Goal: Check status: Check status

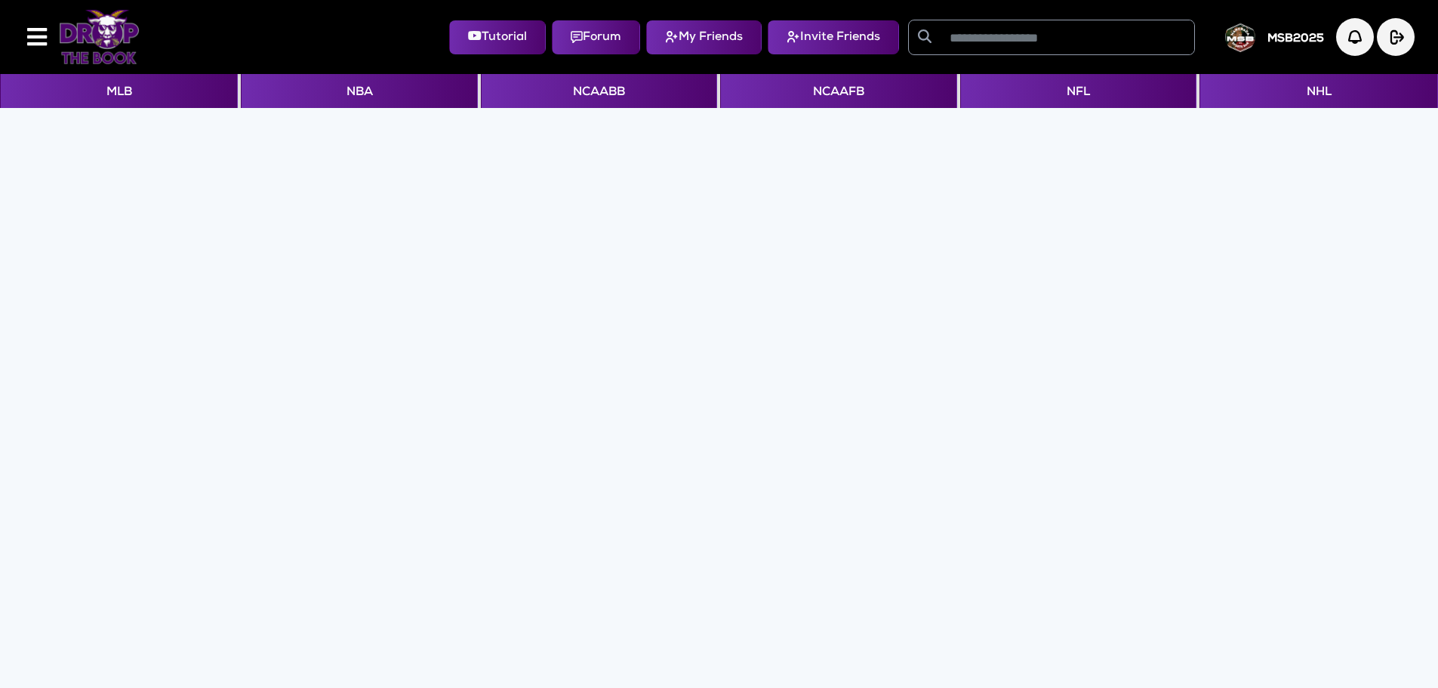
click at [100, 38] on img at bounding box center [99, 37] width 81 height 54
click at [118, 89] on button "MLB" at bounding box center [119, 91] width 238 height 34
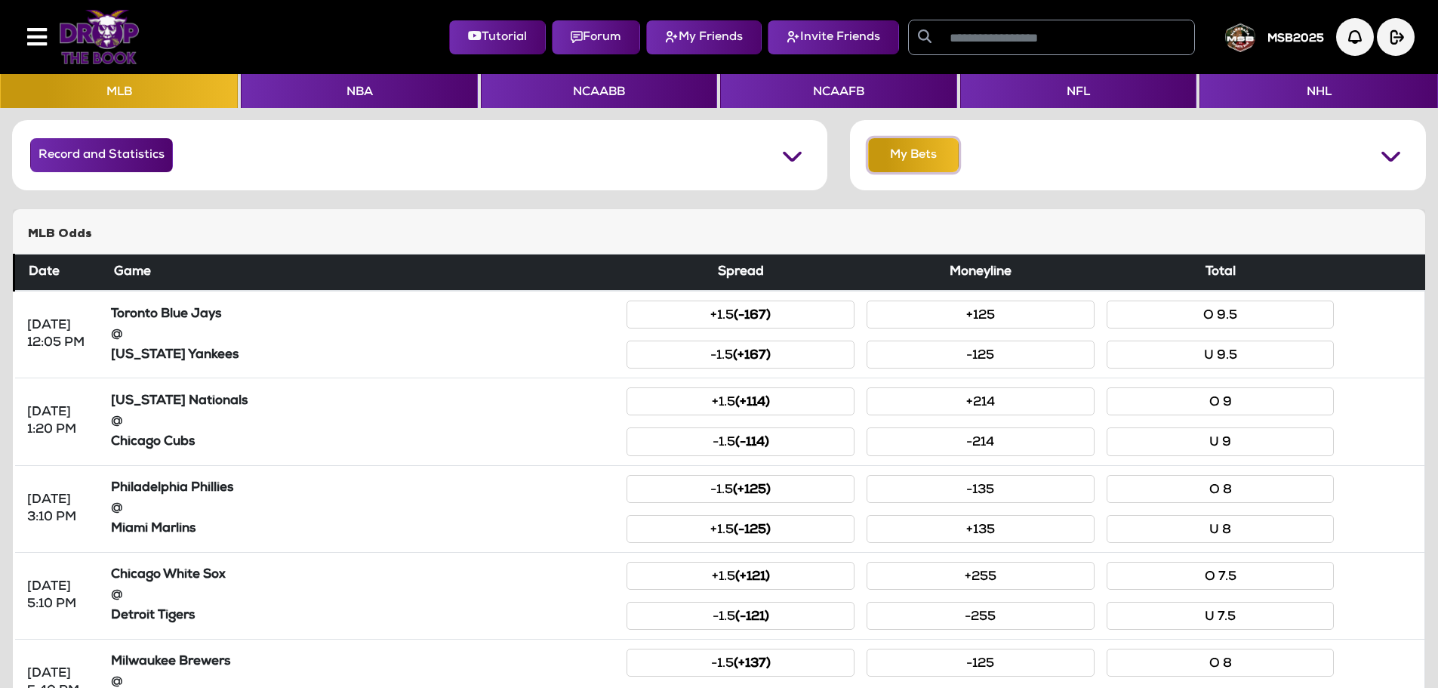
click at [908, 160] on button "My Bets" at bounding box center [913, 155] width 91 height 34
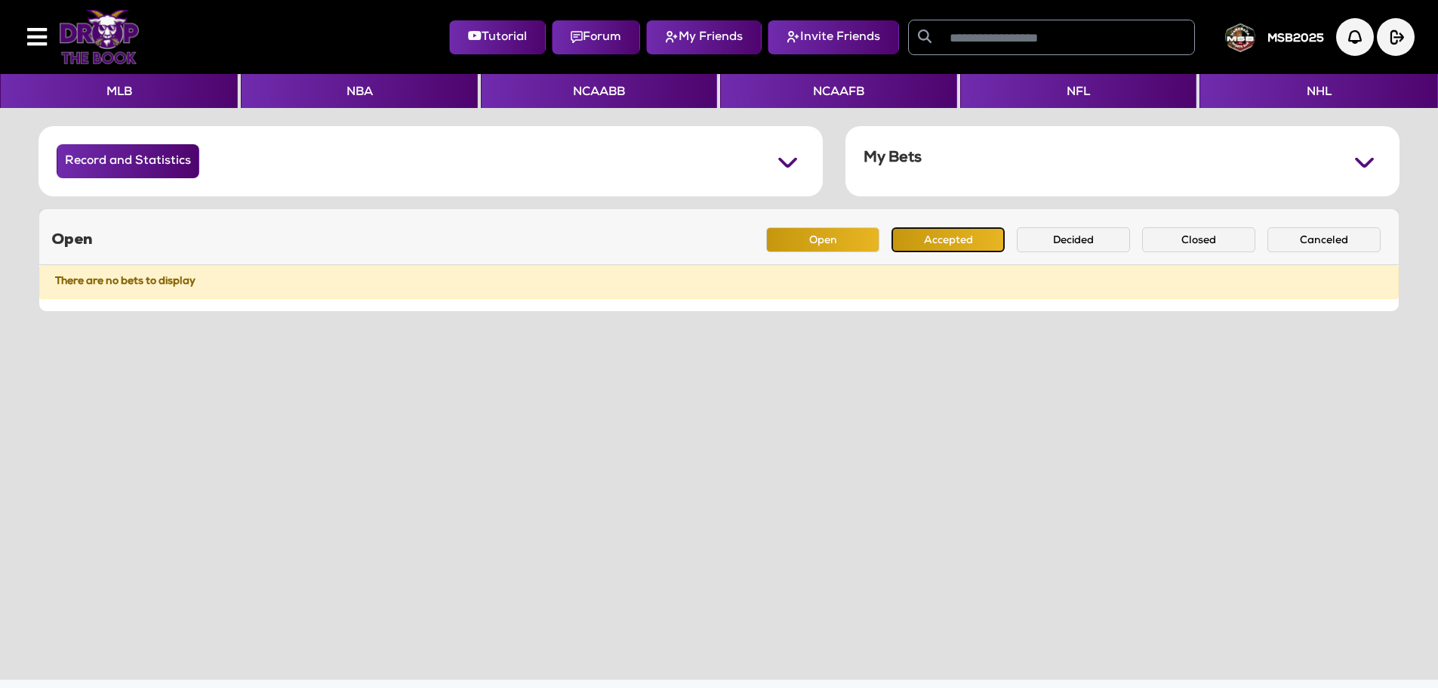
click at [937, 243] on button "Accepted" at bounding box center [947, 239] width 113 height 25
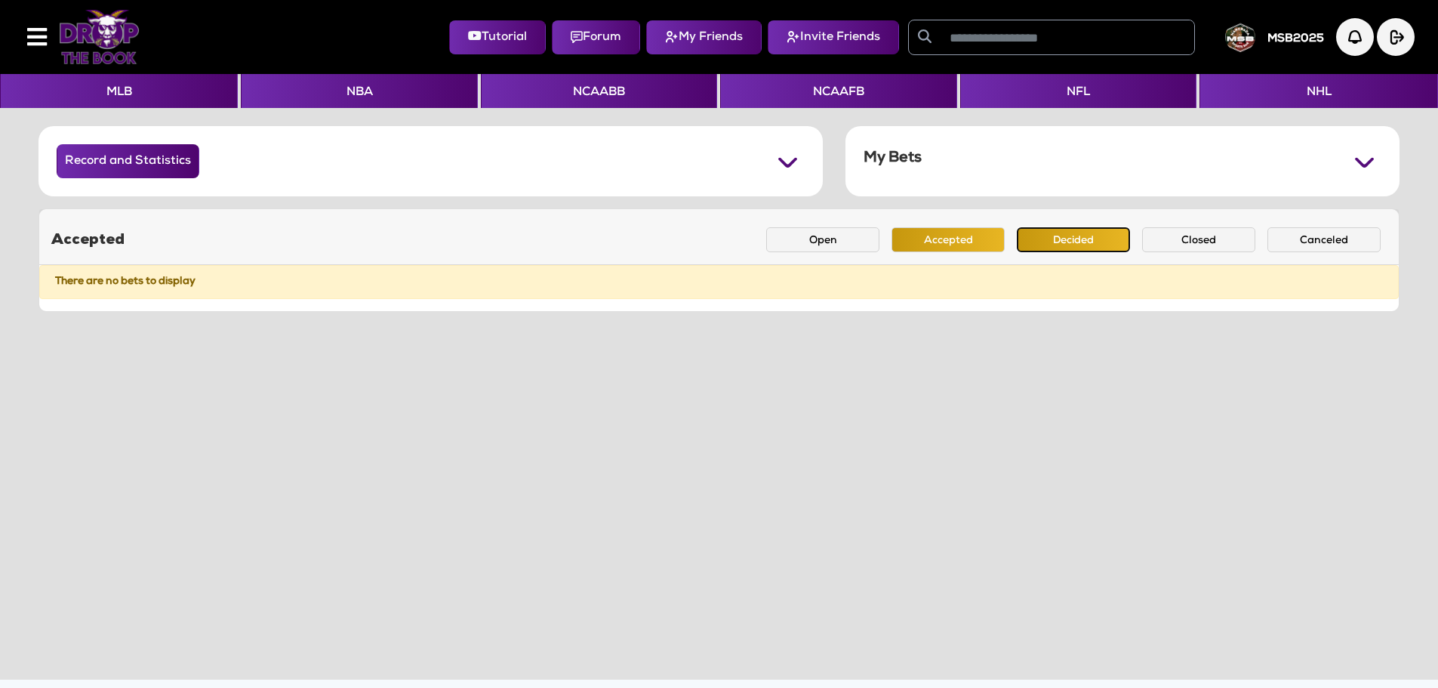
click at [1053, 242] on button "Decided" at bounding box center [1073, 239] width 113 height 25
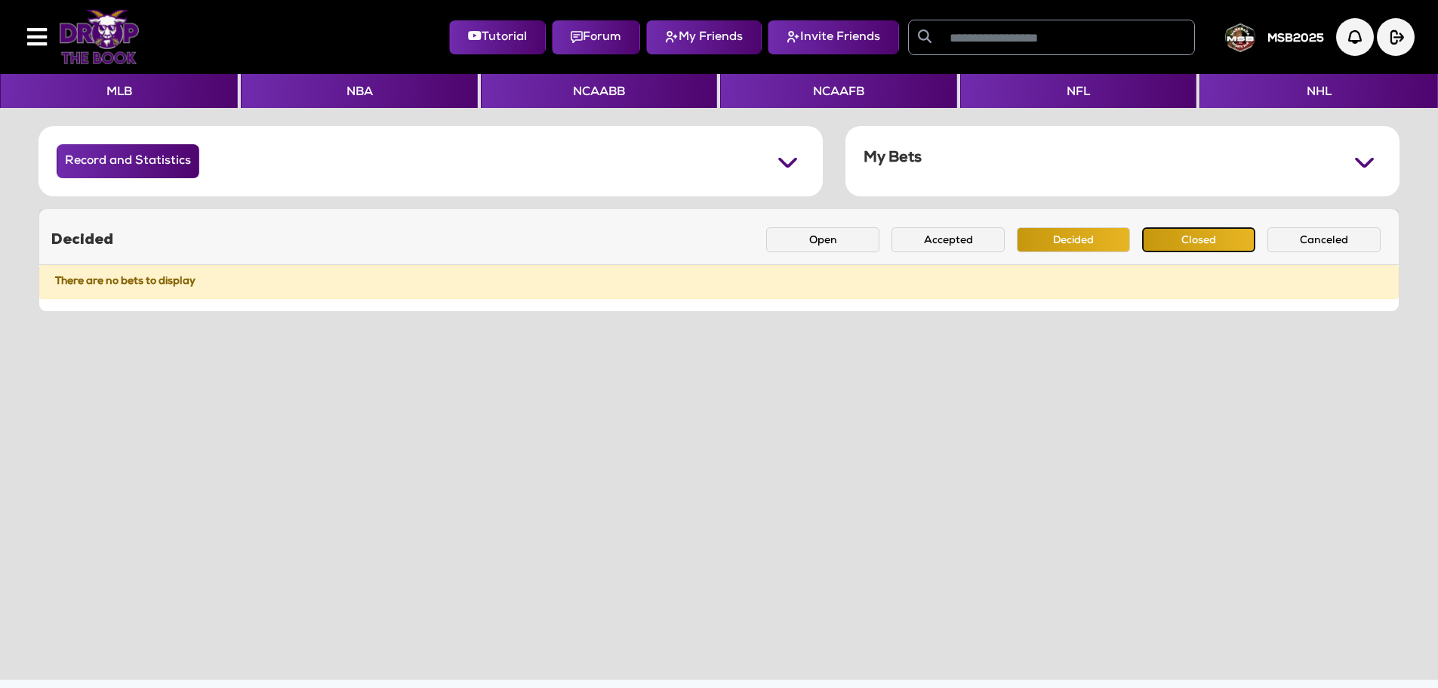
click at [1179, 245] on button "Closed" at bounding box center [1198, 239] width 113 height 25
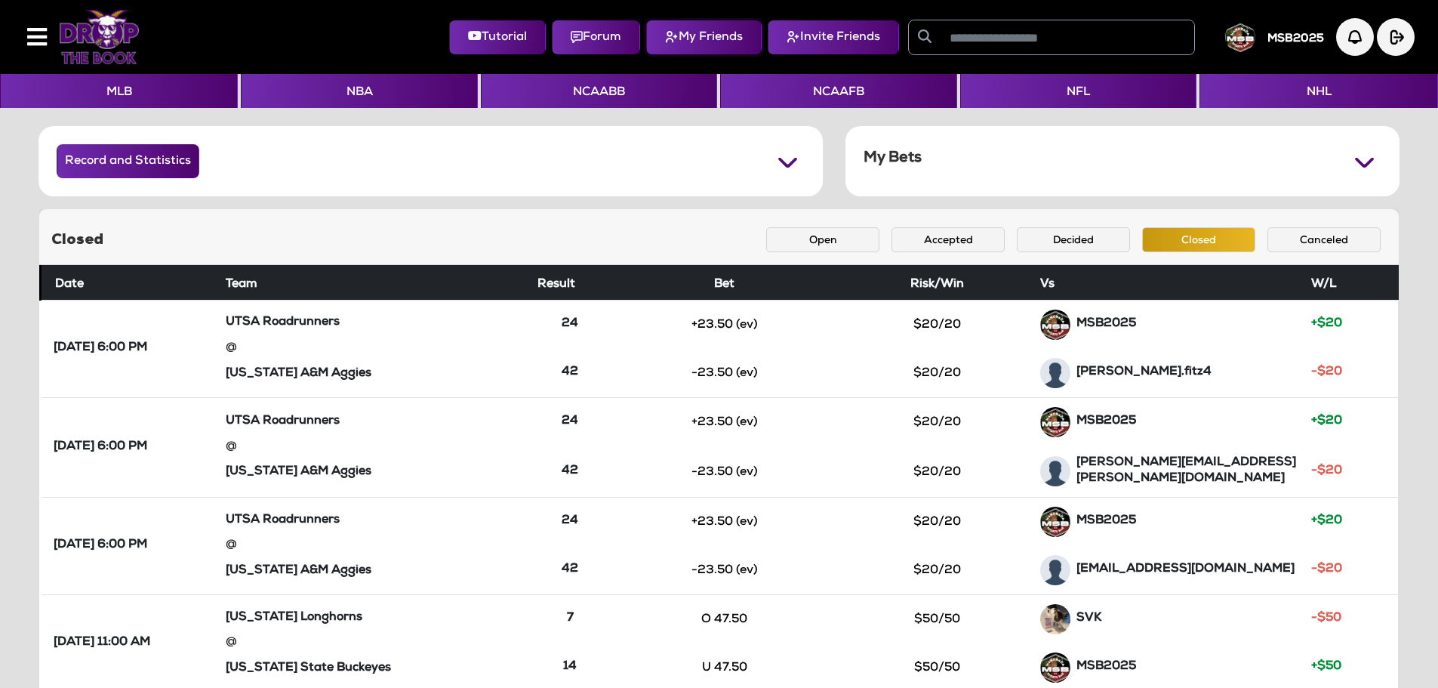
click at [680, 37] on button "My Friends" at bounding box center [703, 37] width 115 height 34
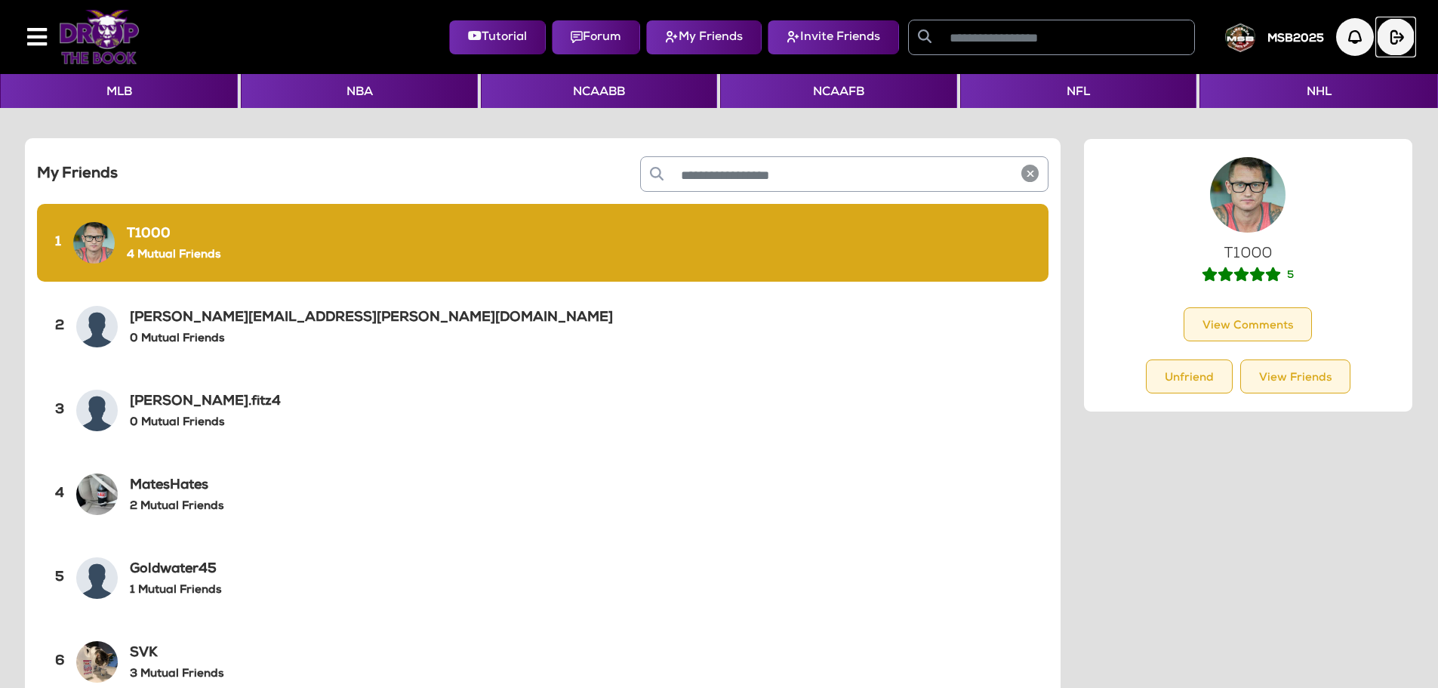
click at [1393, 45] on img "button" at bounding box center [1396, 37] width 38 height 38
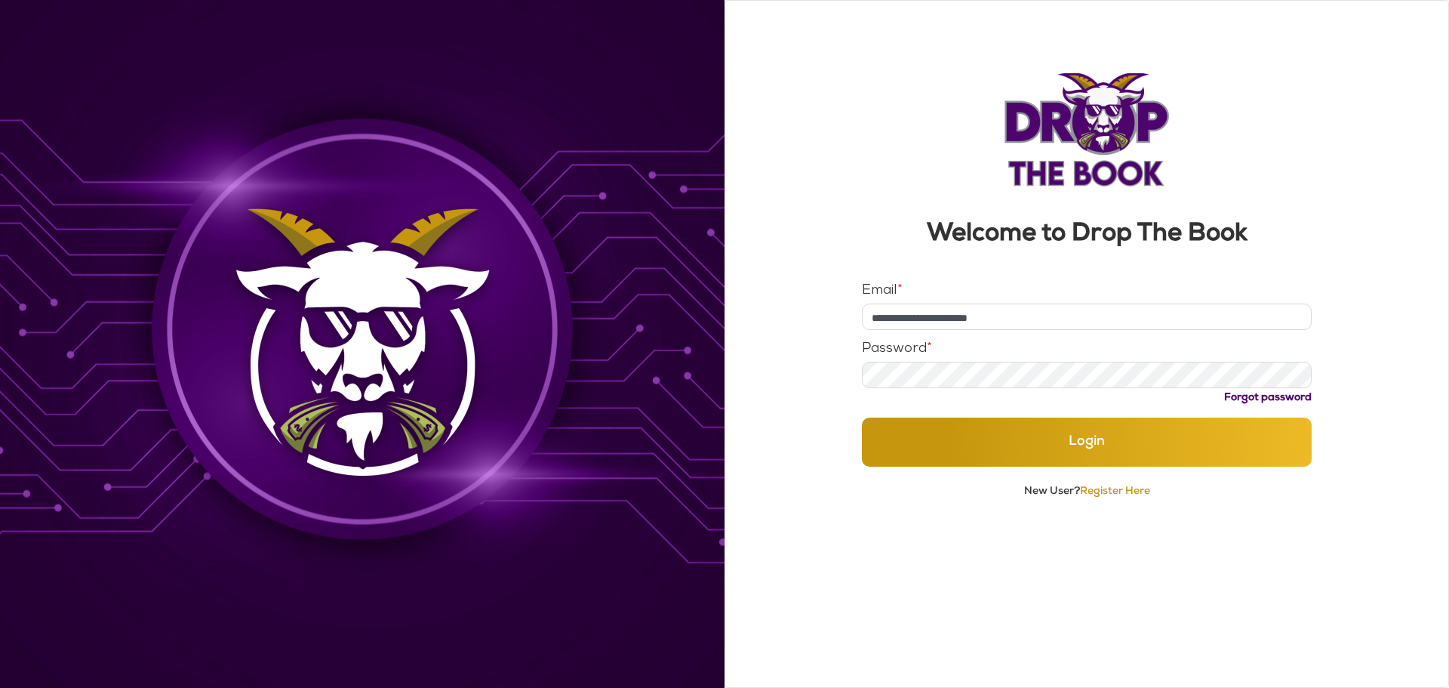
click at [1068, 319] on input "**********" at bounding box center [1087, 316] width 451 height 26
type input "**********"
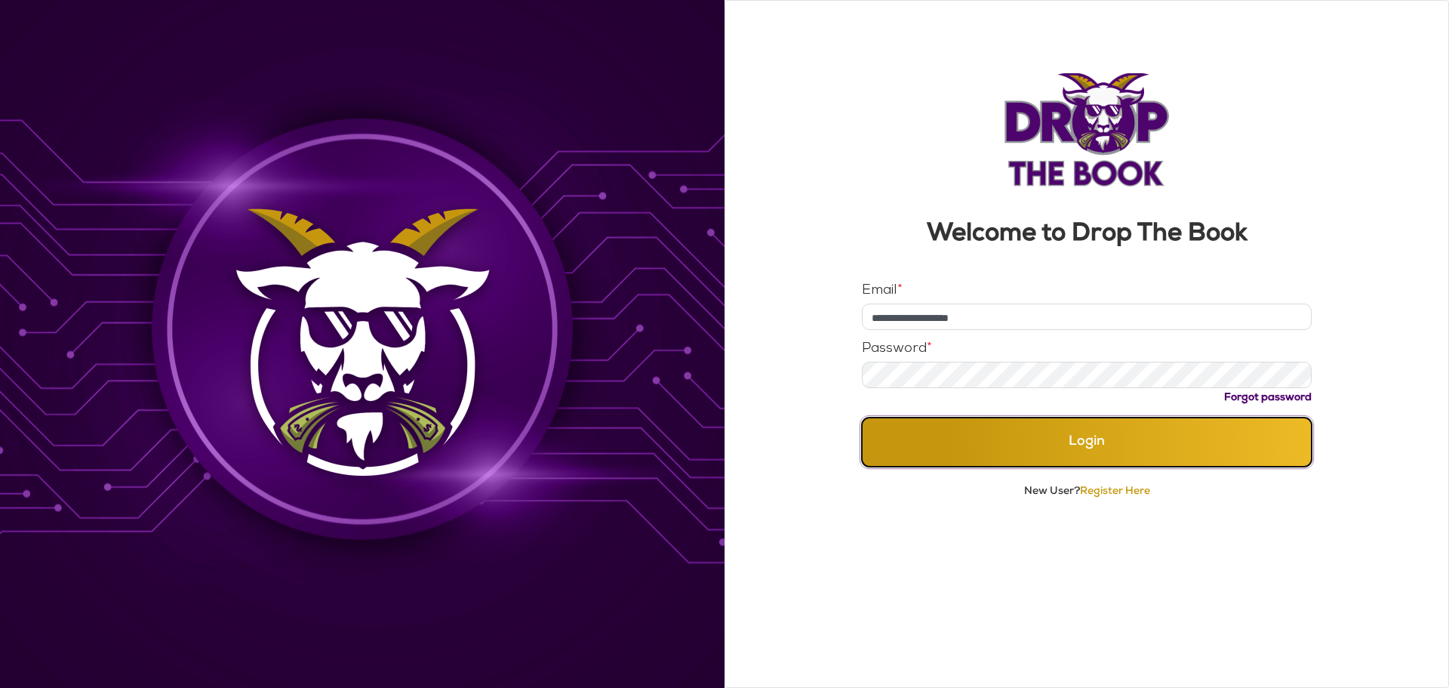
click at [1004, 445] on button "Login" at bounding box center [1087, 441] width 451 height 49
